Goal: Task Accomplishment & Management: Manage account settings

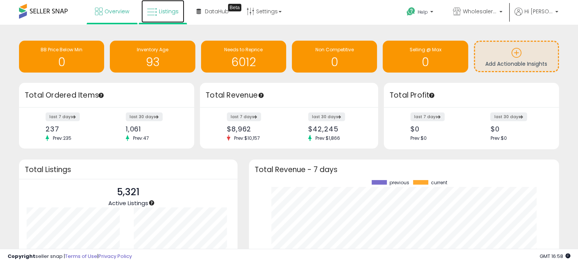
click at [173, 16] on link "Listings" at bounding box center [162, 11] width 43 height 23
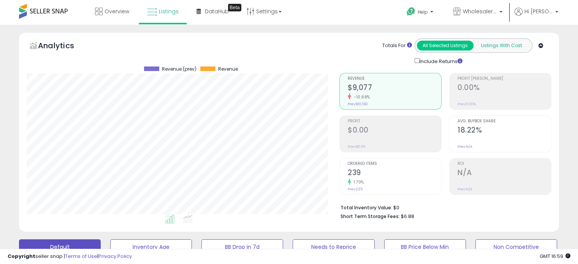
click at [502, 48] on button "Listings With Cost" at bounding box center [501, 46] width 57 height 10
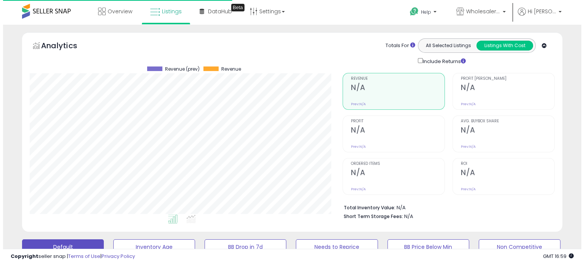
scroll to position [156, 313]
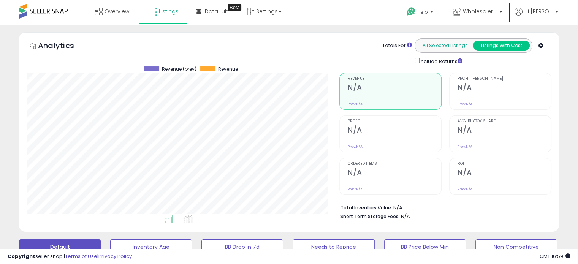
click at [453, 48] on button "All Selected Listings" at bounding box center [445, 46] width 57 height 10
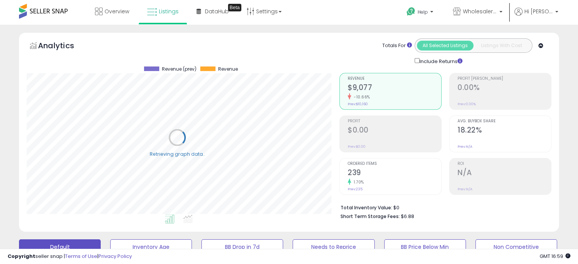
scroll to position [380096, 379939]
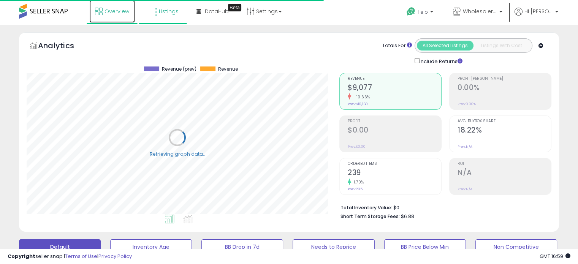
click at [108, 13] on span "Overview" at bounding box center [117, 12] width 25 height 8
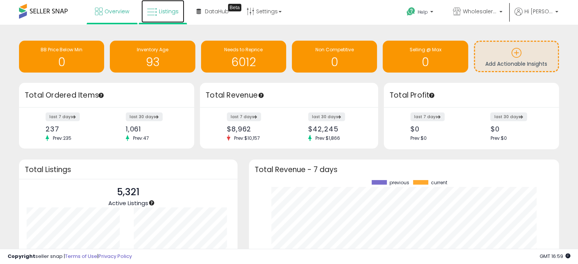
click at [156, 13] on icon at bounding box center [152, 12] width 10 height 10
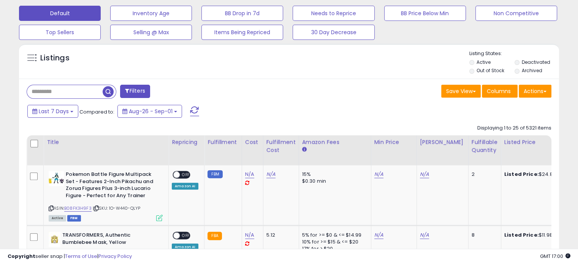
scroll to position [236, 0]
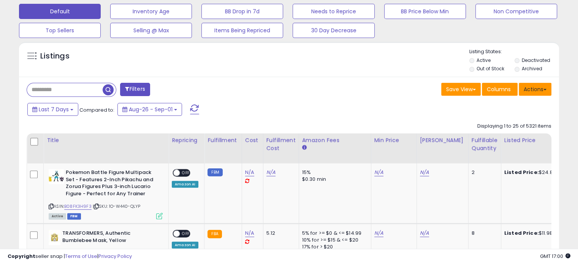
click at [525, 92] on button "Actions" at bounding box center [535, 89] width 33 height 13
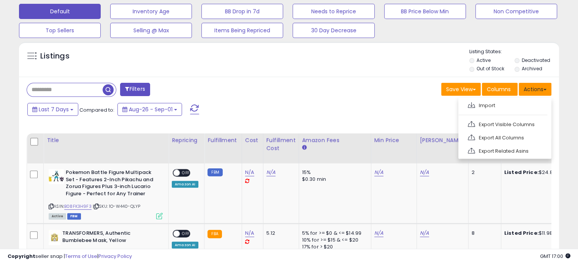
click at [525, 92] on button "Actions" at bounding box center [535, 89] width 33 height 13
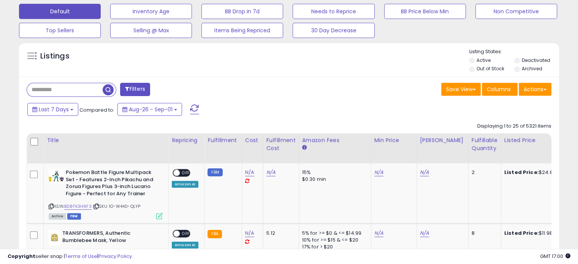
click at [488, 70] on label "Out of Stock" at bounding box center [491, 68] width 28 height 6
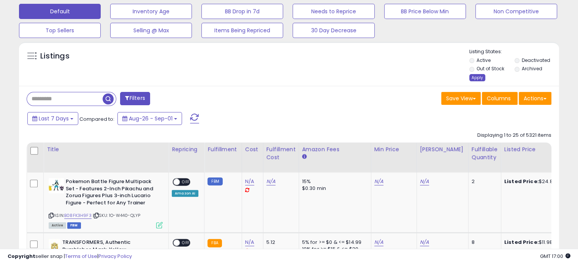
click at [477, 79] on div "Apply" at bounding box center [478, 77] width 16 height 7
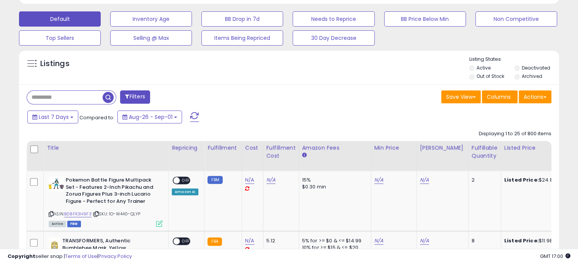
scroll to position [207, 0]
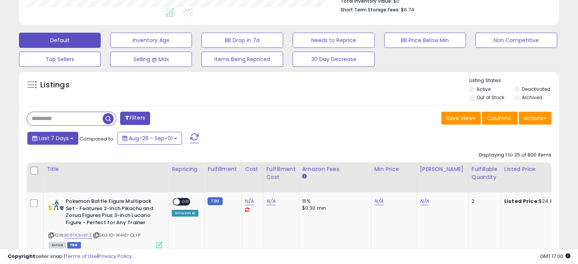
click at [71, 140] on button "Last 7 Days" at bounding box center [52, 138] width 51 height 13
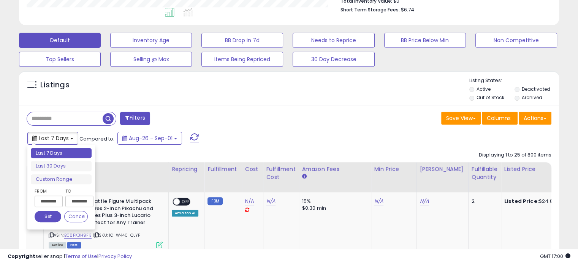
type input "**********"
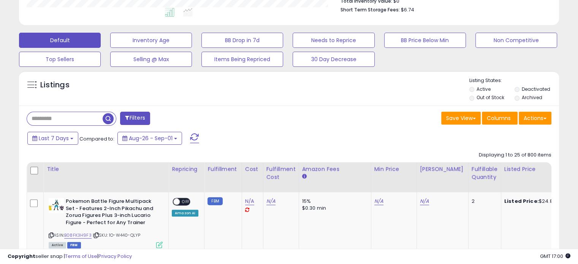
click at [249, 126] on div "Filters" at bounding box center [155, 119] width 268 height 15
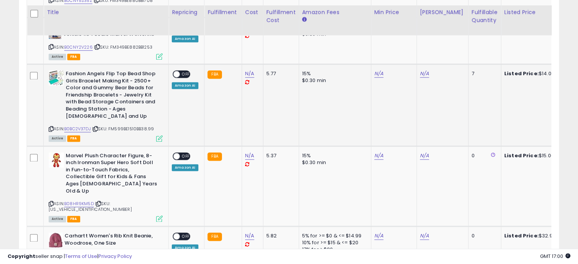
scroll to position [1196, 0]
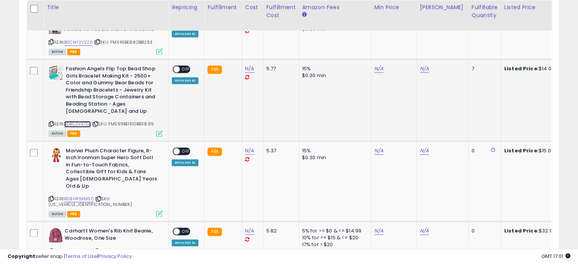
click at [81, 121] on link "B0BC2V37DJ" at bounding box center [77, 124] width 27 height 6
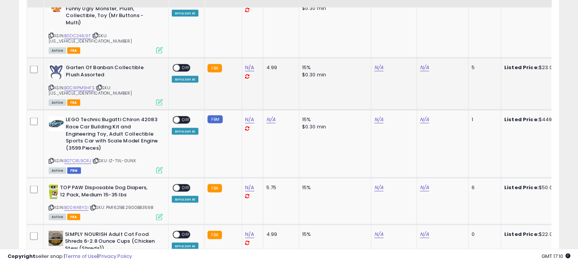
scroll to position [1500, 0]
